Goal: Task Accomplishment & Management: Manage account settings

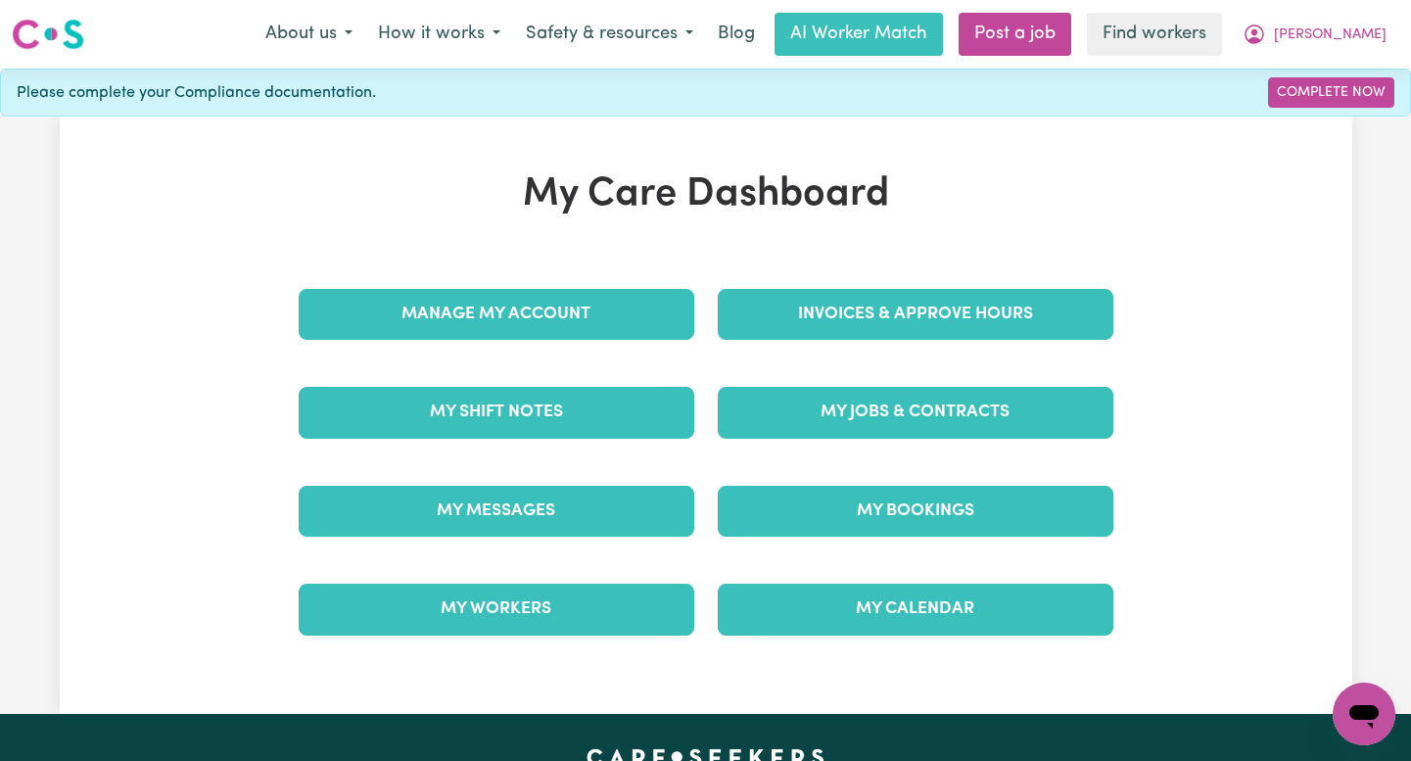
click at [584, 479] on div "My Messages" at bounding box center [496, 511] width 419 height 98
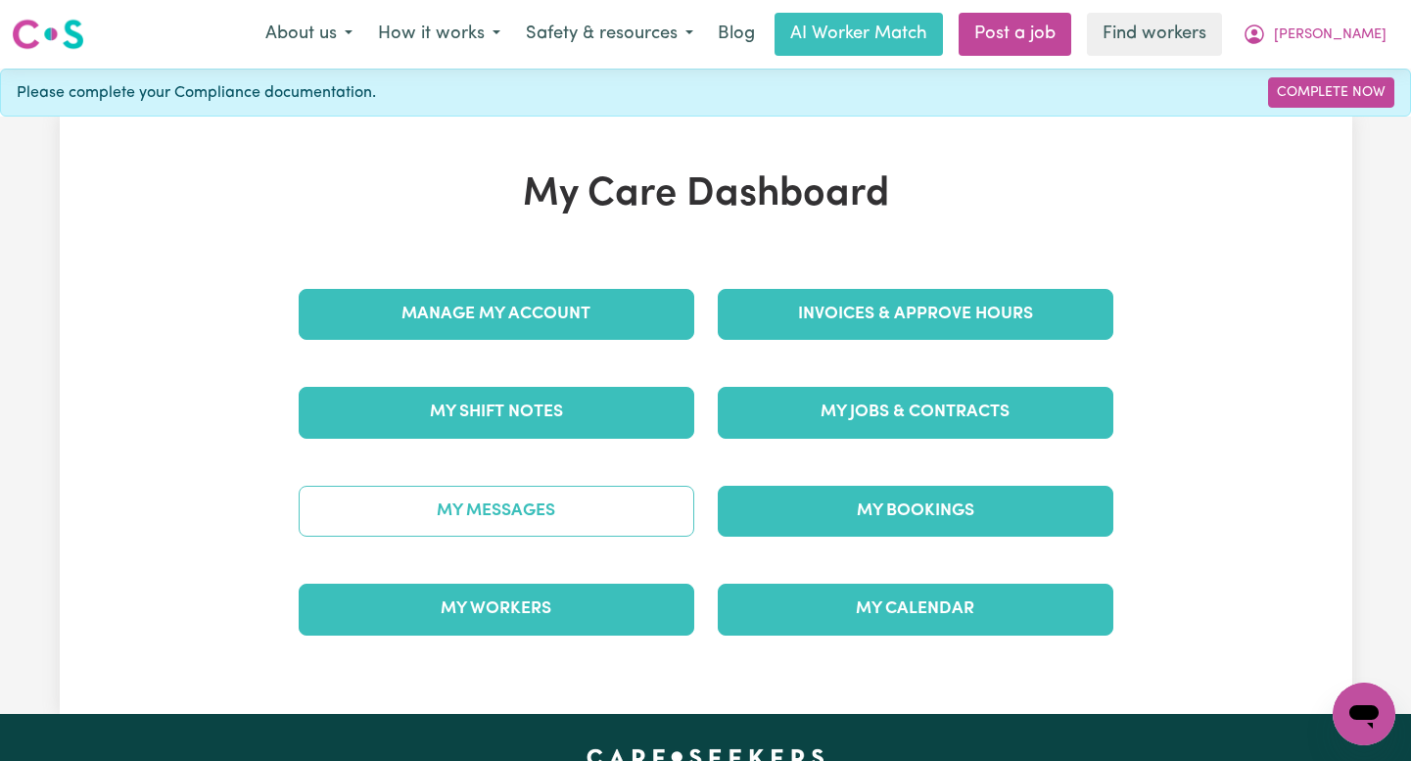
click at [576, 492] on link "My Messages" at bounding box center [497, 511] width 396 height 51
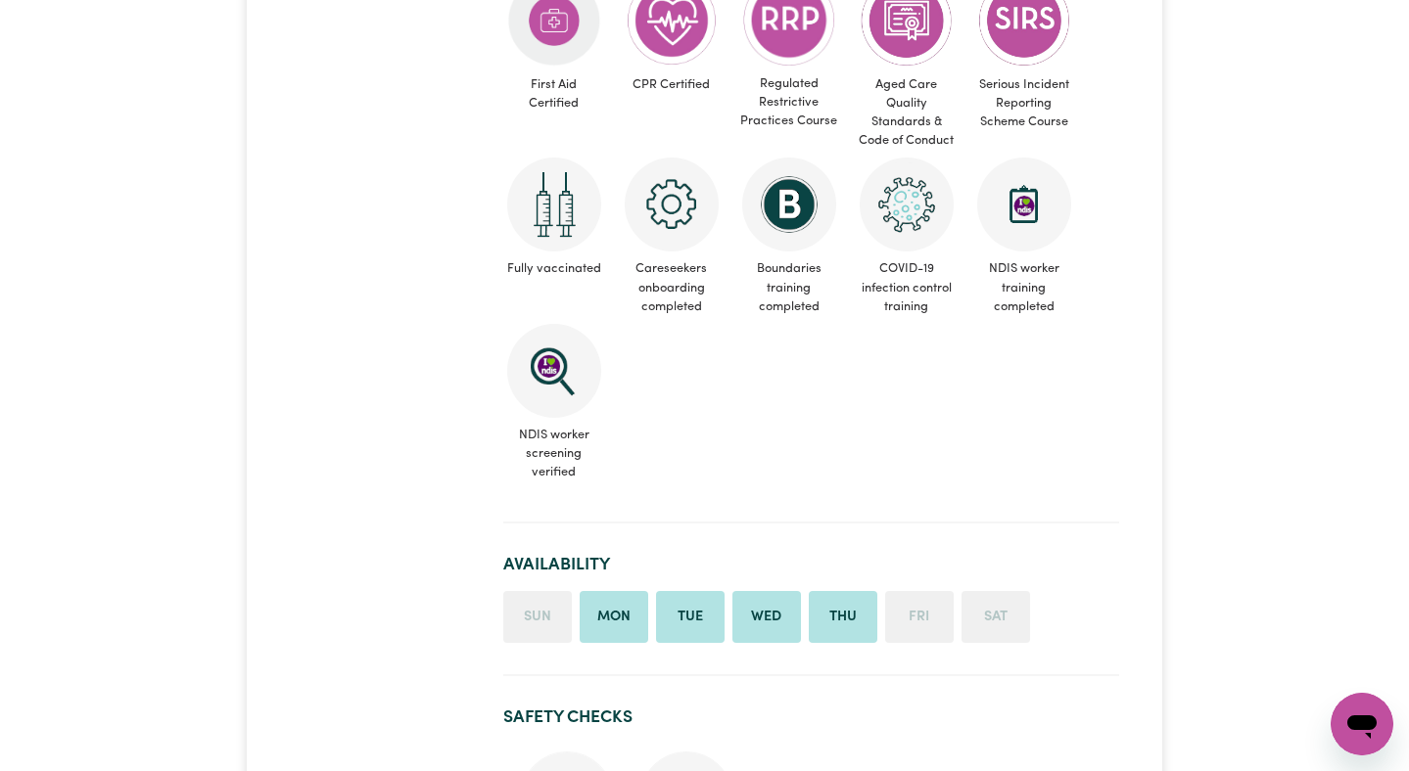
scroll to position [1090, 0]
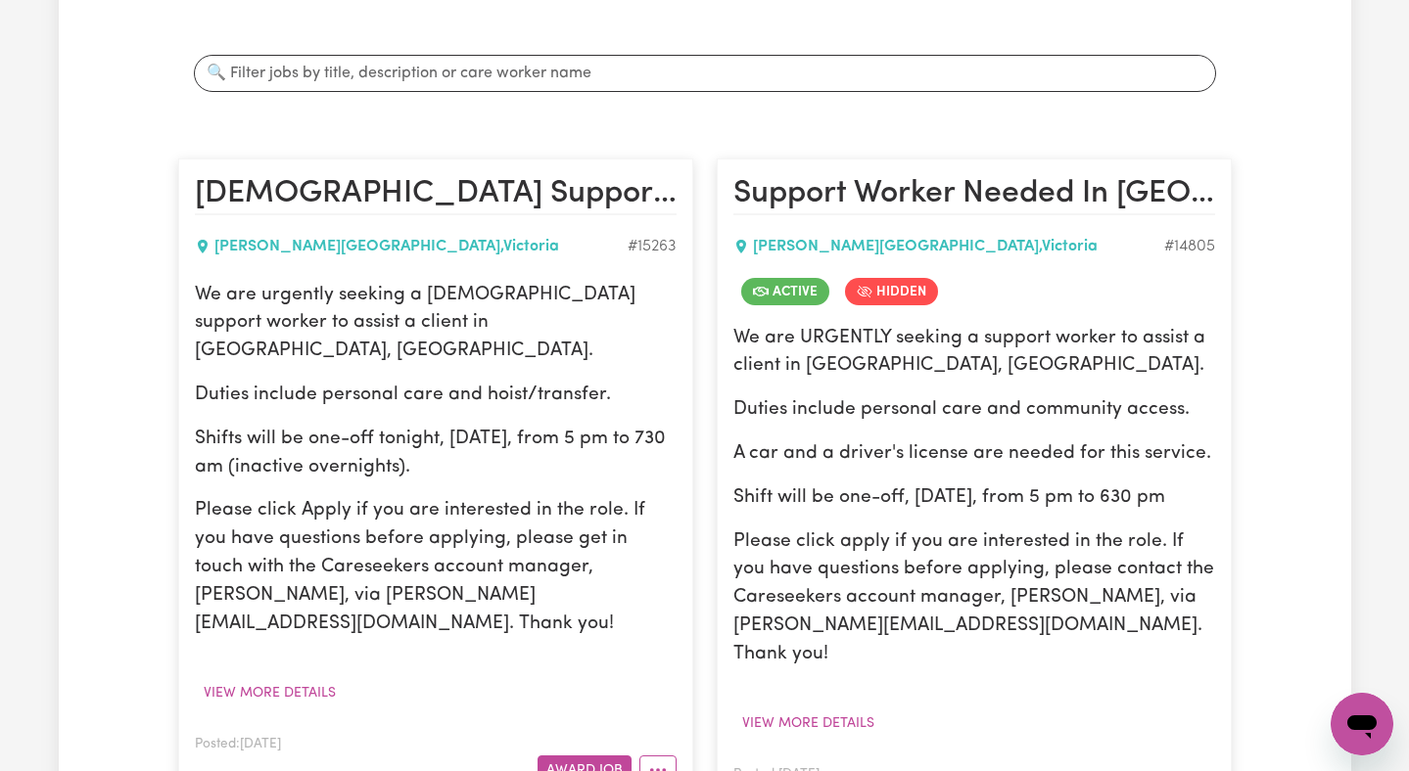
scroll to position [678, 0]
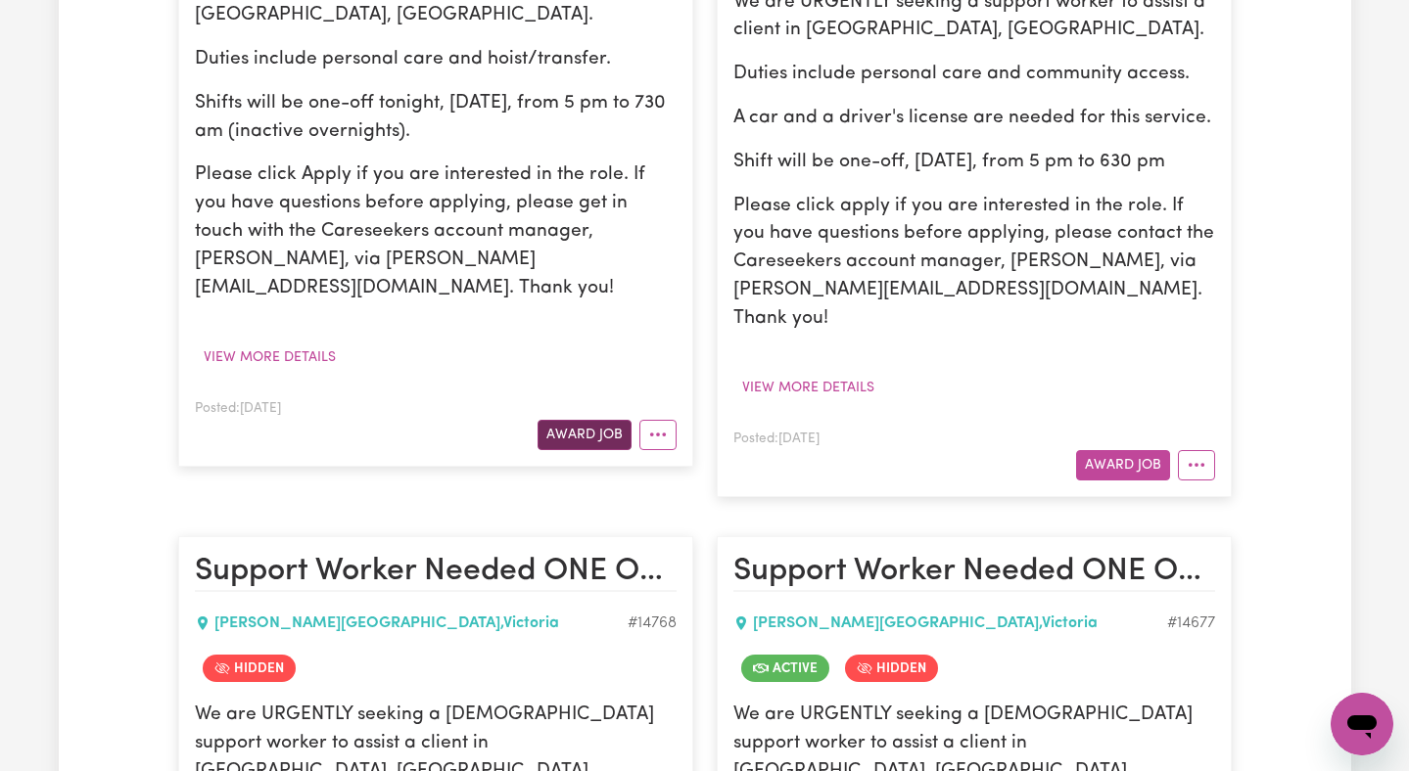
click at [594, 420] on button "Award Job" at bounding box center [584, 435] width 94 height 30
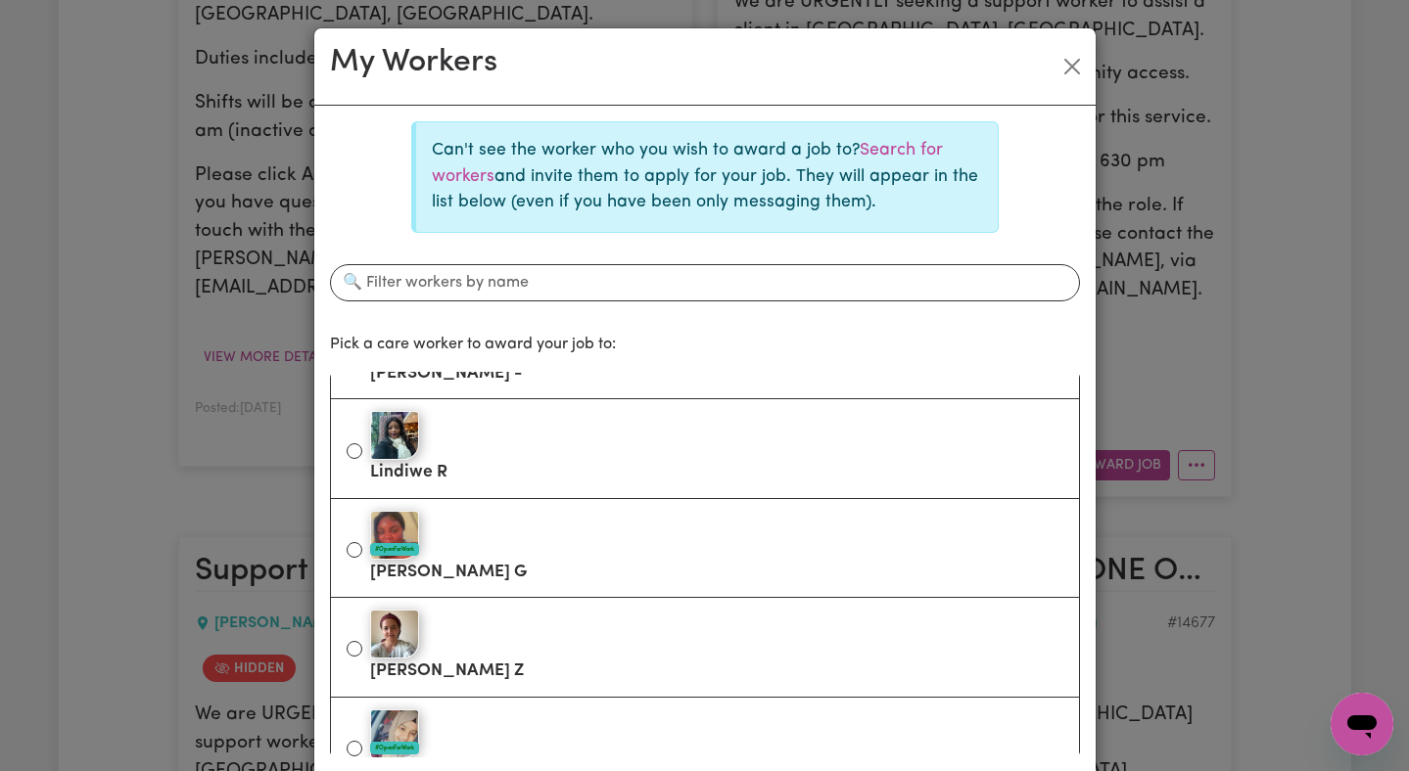
scroll to position [1154, 0]
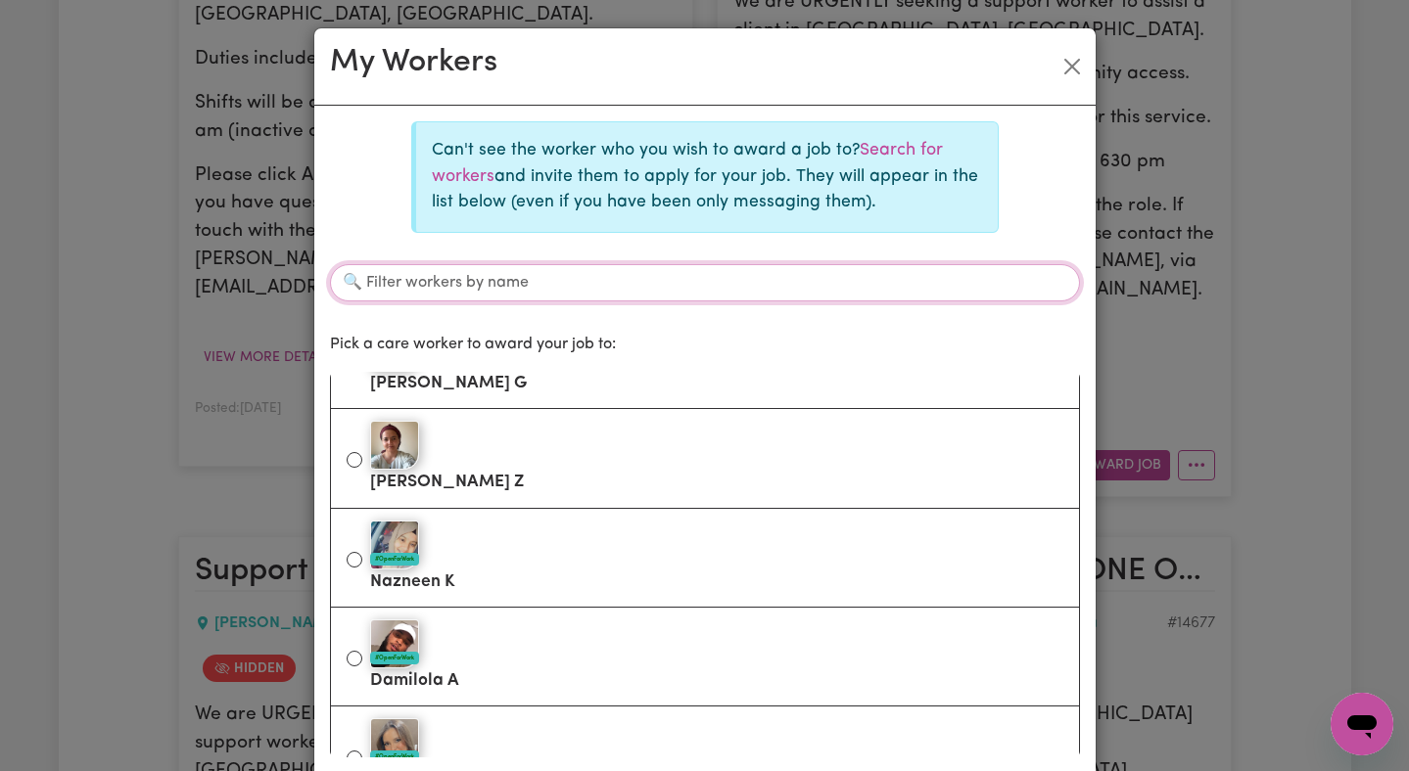
click at [522, 267] on input "Filter workers by name" at bounding box center [705, 282] width 750 height 37
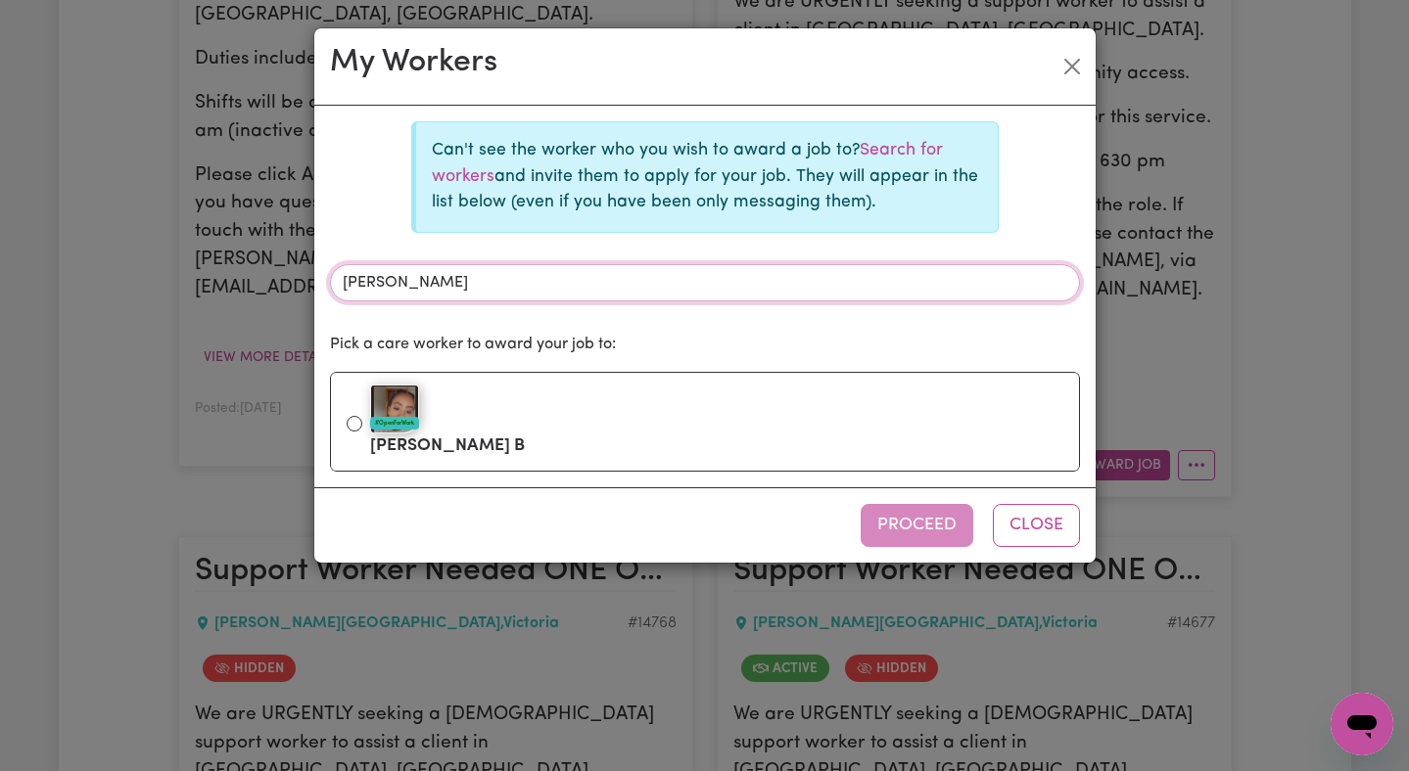
scroll to position [0, 0]
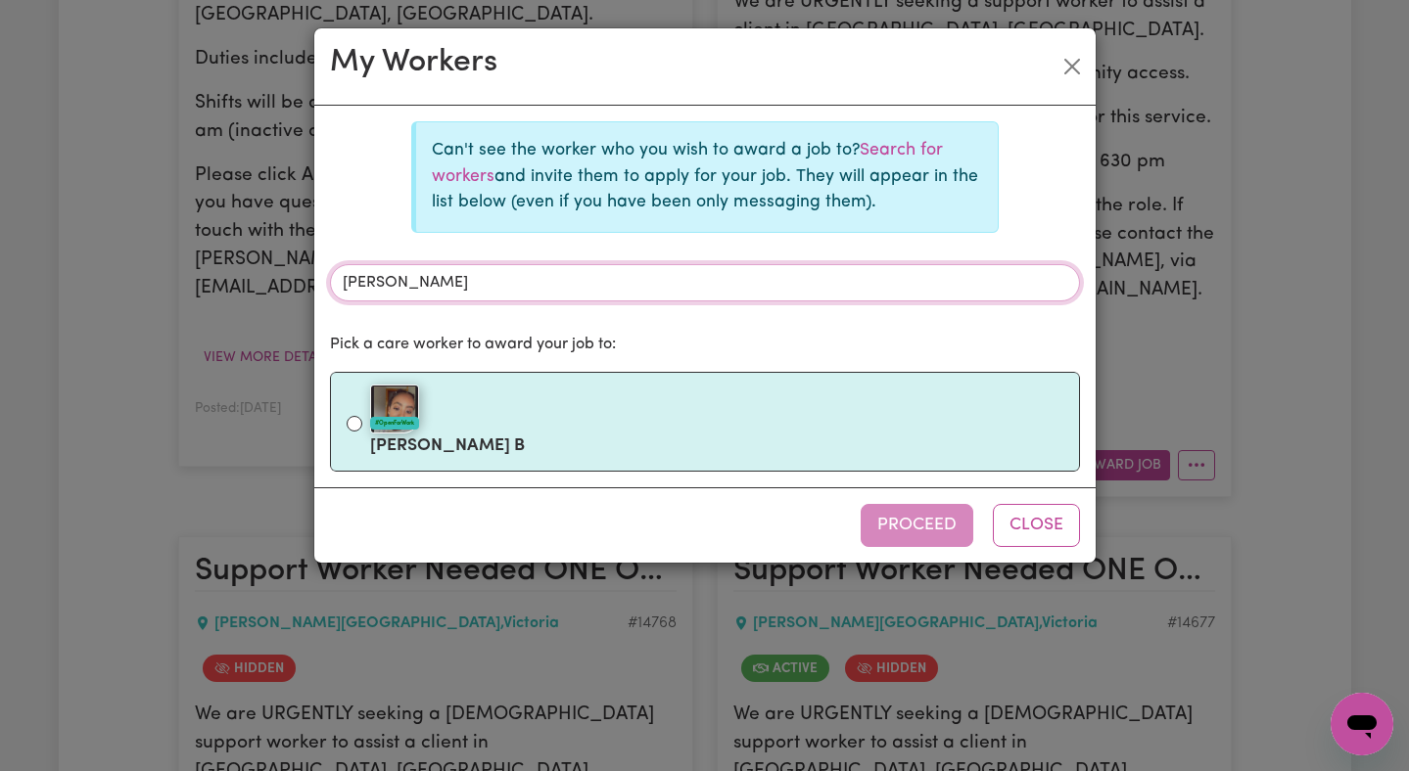
type input "helen"
click at [540, 425] on div "#OpenForWork" at bounding box center [716, 409] width 693 height 49
click at [362, 425] on input "#OpenForWork Helen B" at bounding box center [355, 424] width 16 height 16
radio input "true"
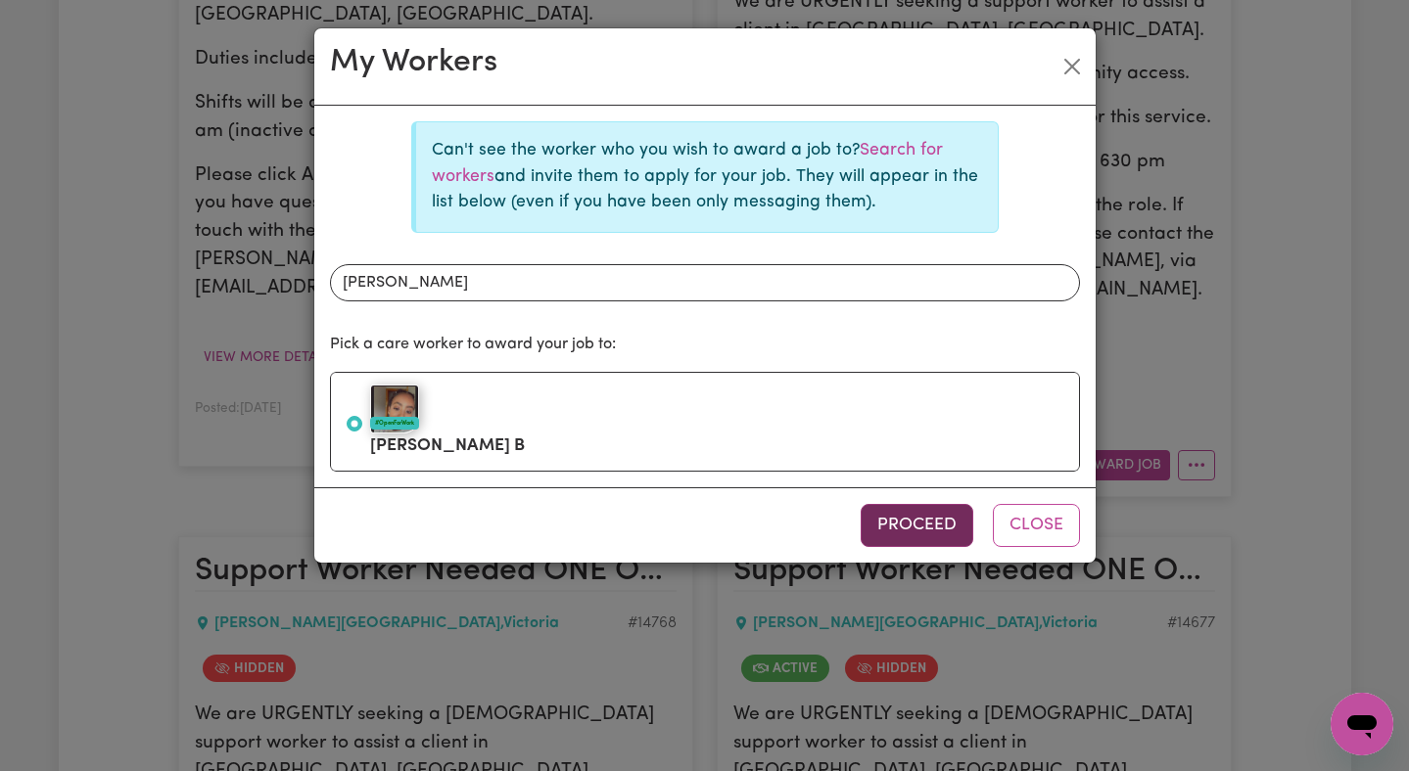
click at [895, 533] on button "Proceed" at bounding box center [917, 525] width 113 height 43
